Goal: Task Accomplishment & Management: Manage account settings

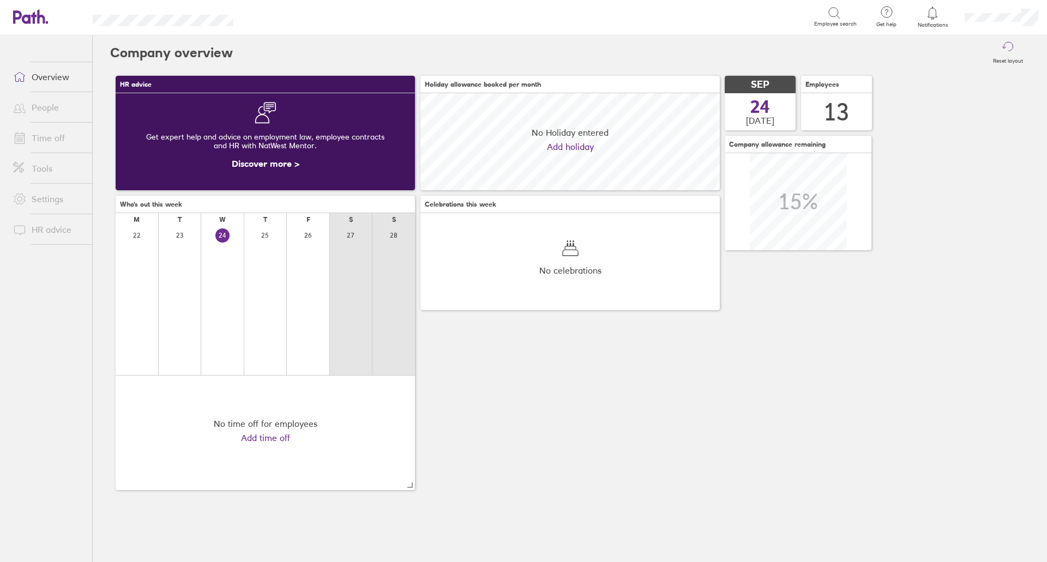
scroll to position [97, 299]
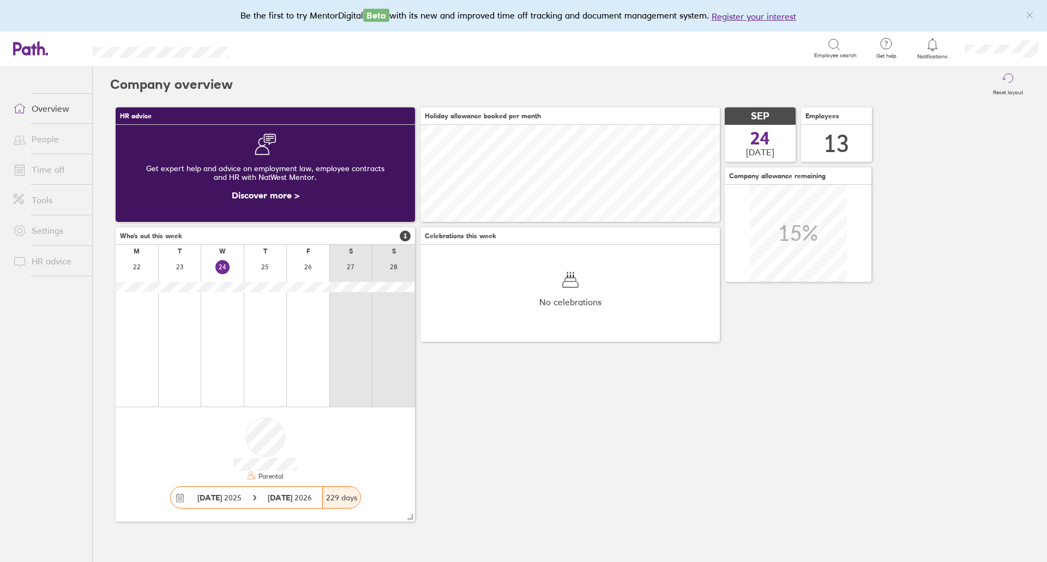
click at [49, 174] on link "Time off" at bounding box center [48, 170] width 88 height 22
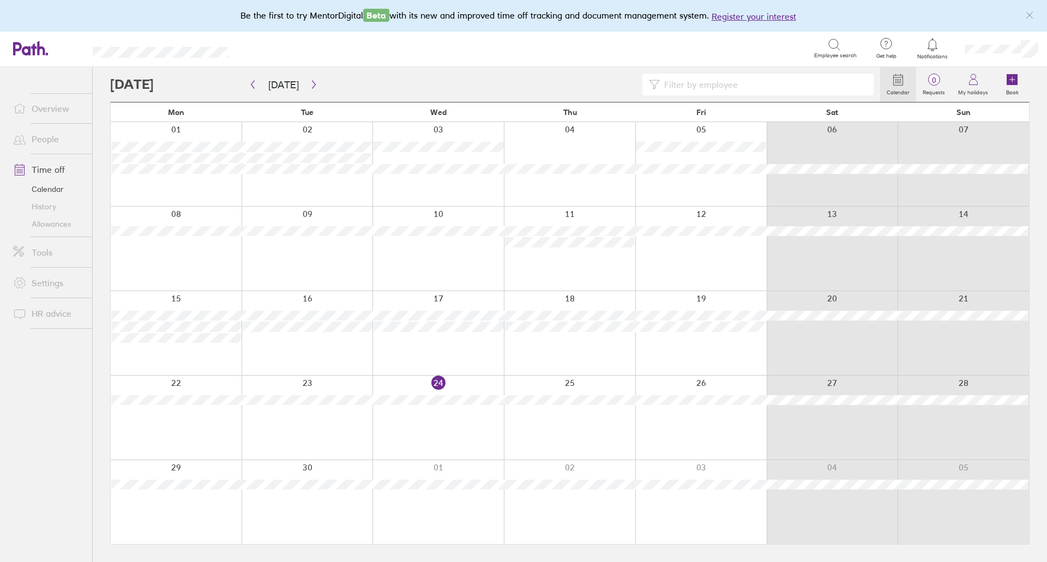
click at [177, 427] on div at bounding box center [176, 418] width 131 height 84
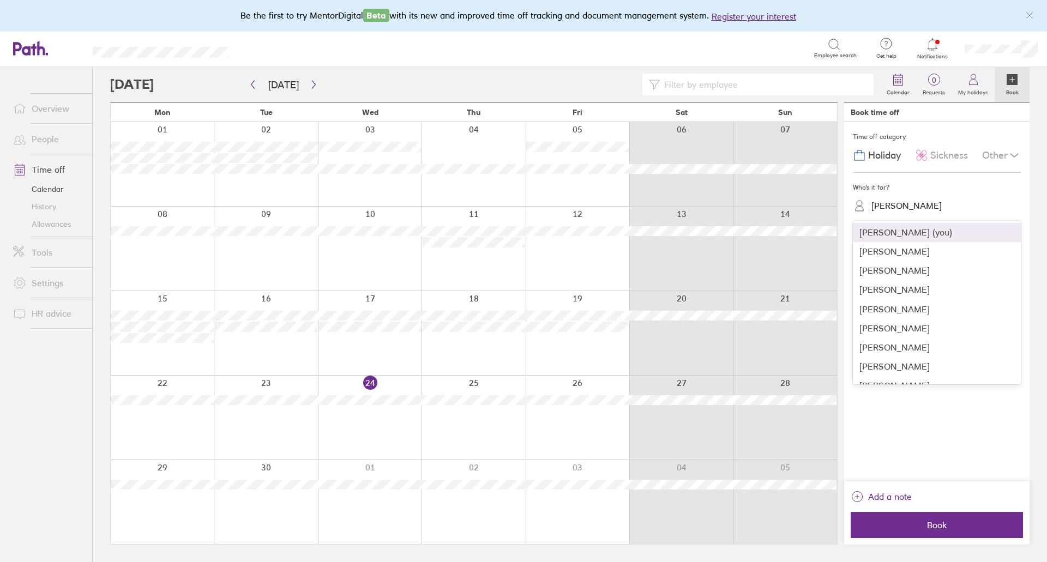
click at [889, 203] on div "[PERSON_NAME]" at bounding box center [907, 206] width 70 height 10
click at [895, 350] on div "[PERSON_NAME]" at bounding box center [937, 347] width 168 height 19
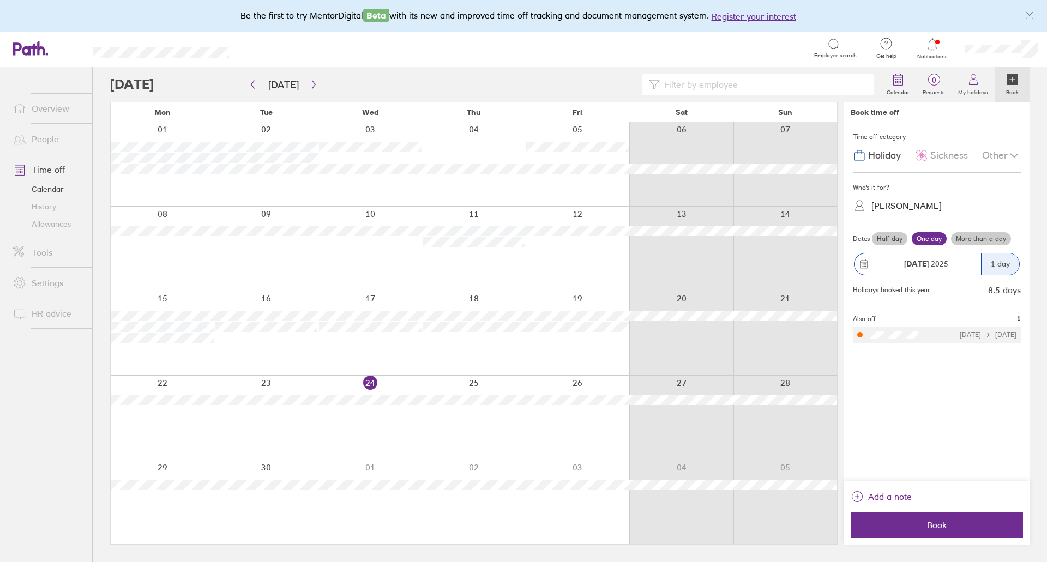
click at [952, 158] on span "Sickness" at bounding box center [950, 155] width 38 height 11
click at [994, 239] on label "More than a day" at bounding box center [981, 238] width 60 height 13
click at [0, 0] on input "More than a day" at bounding box center [0, 0] width 0 height 0
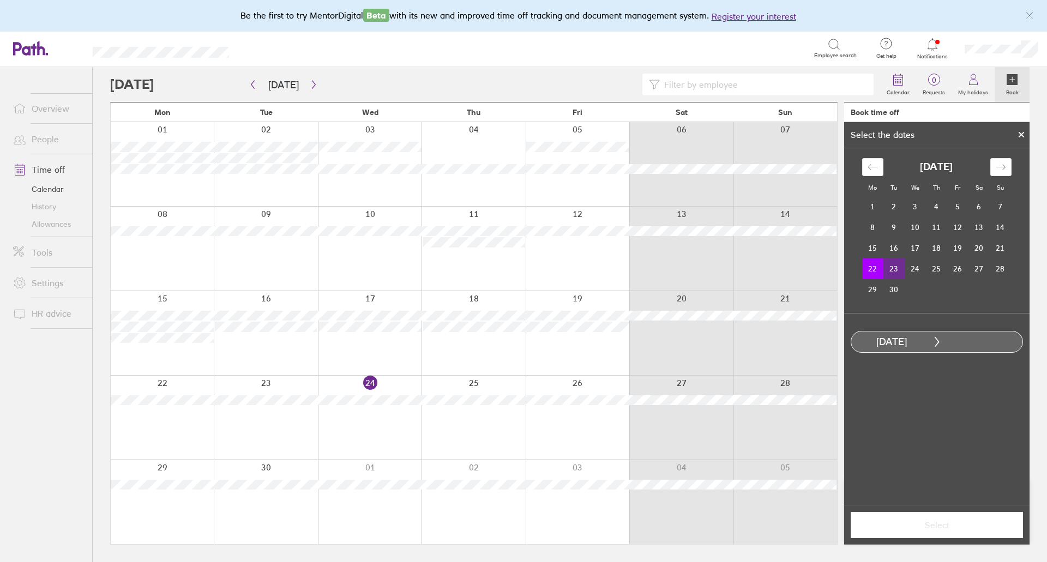
click at [901, 270] on td "23" at bounding box center [894, 269] width 21 height 21
click at [931, 530] on span "Select" at bounding box center [937, 525] width 157 height 10
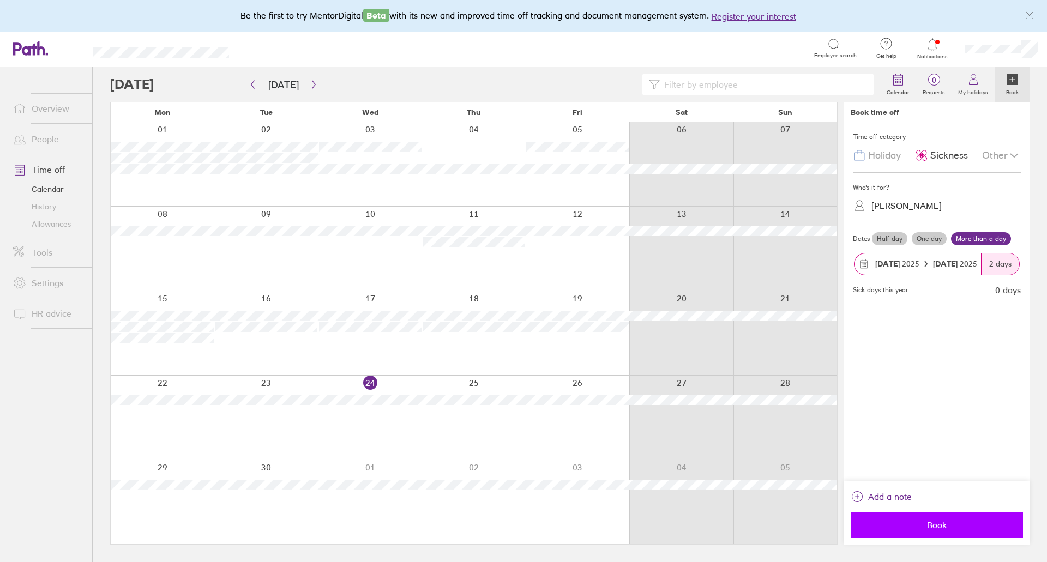
click at [926, 524] on span "Book" at bounding box center [937, 525] width 157 height 10
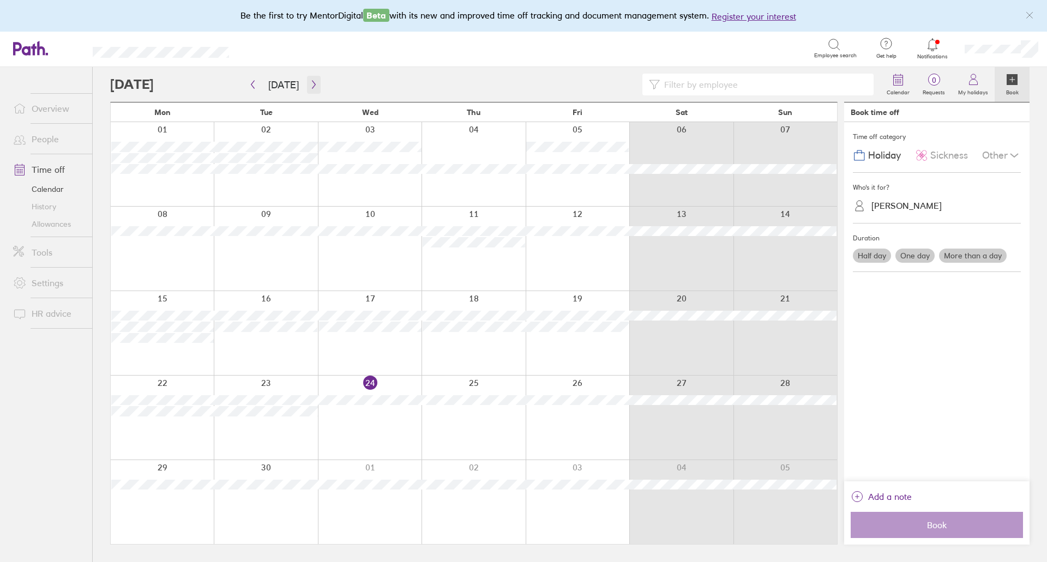
click at [313, 80] on icon "button" at bounding box center [314, 84] width 8 height 9
